Goal: Information Seeking & Learning: Learn about a topic

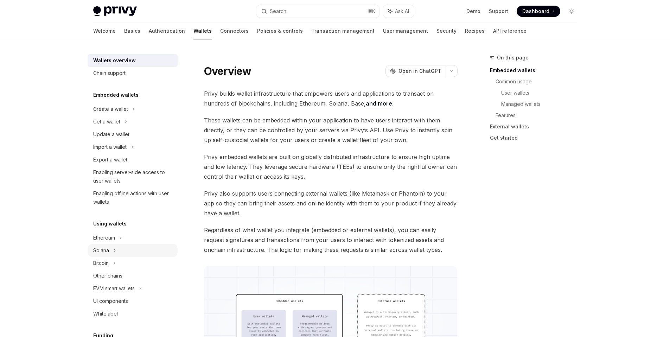
click at [128, 252] on div "Solana" at bounding box center [133, 250] width 90 height 13
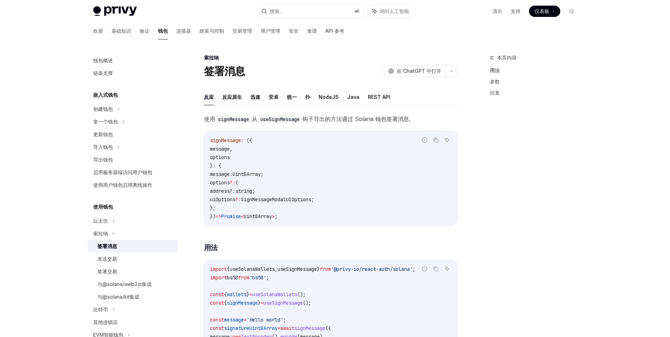
click at [128, 266] on link "签署交易" at bounding box center [133, 271] width 90 height 13
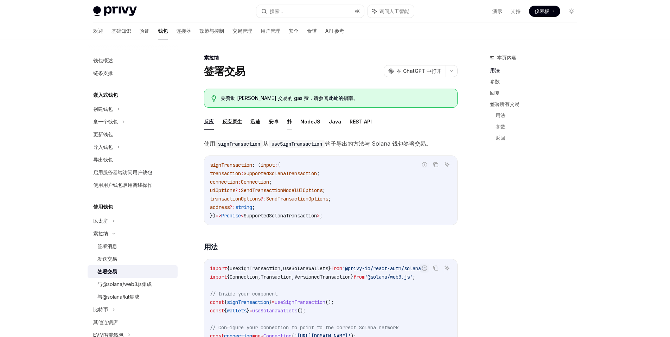
click at [290, 121] on font "扑" at bounding box center [289, 121] width 5 height 6
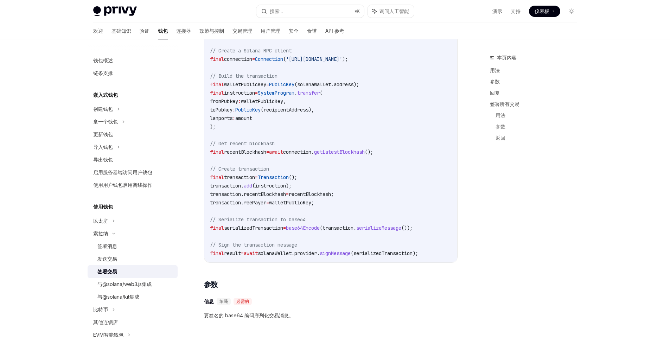
scroll to position [13, 0]
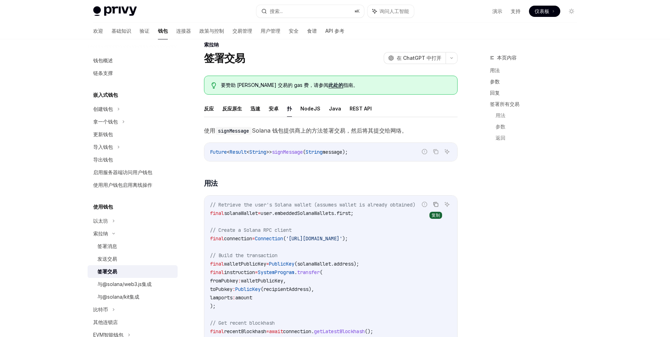
click at [437, 206] on icon "复制代码块中的内容" at bounding box center [436, 204] width 6 height 6
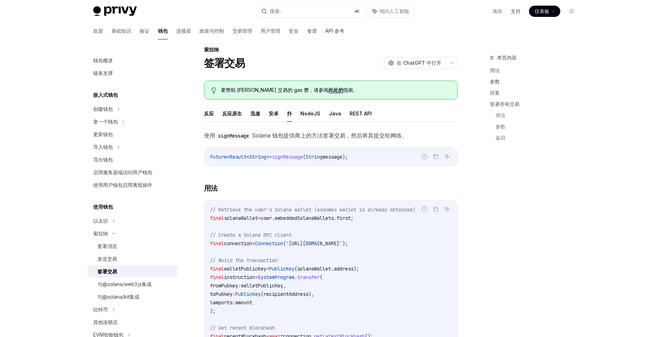
scroll to position [8, 0]
click at [176, 31] on font "连接器" at bounding box center [183, 31] width 15 height 6
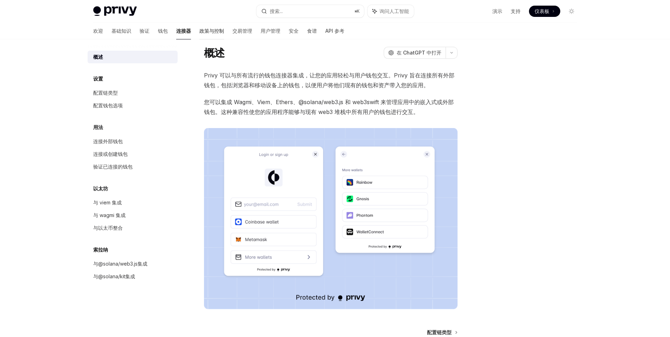
click at [199, 32] on font "政策与控制" at bounding box center [211, 31] width 25 height 6
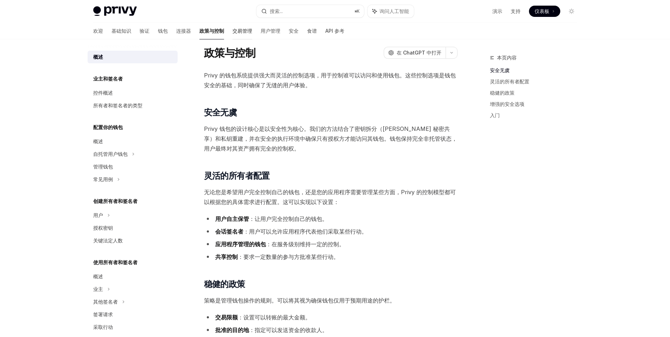
click at [232, 33] on font "交易管理" at bounding box center [242, 31] width 20 height 6
type textarea "*"
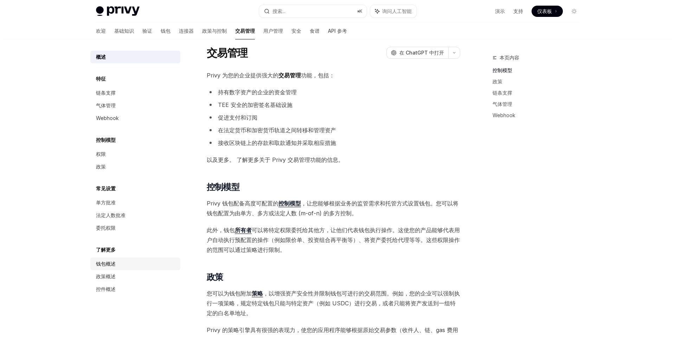
scroll to position [20, 0]
